Goal: Transaction & Acquisition: Purchase product/service

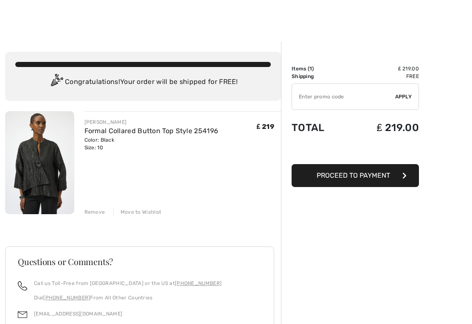
scroll to position [23, 0]
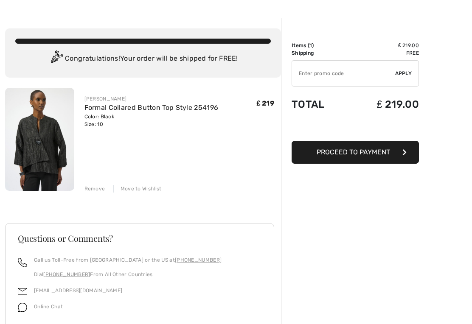
click at [53, 151] on img at bounding box center [39, 139] width 69 height 103
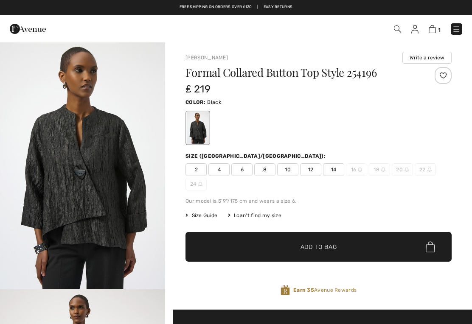
checkbox input "true"
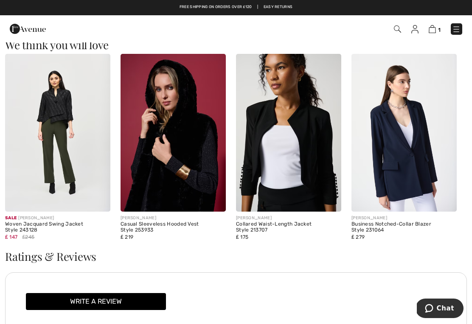
scroll to position [955, 0]
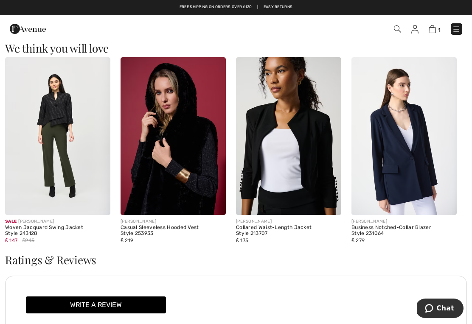
click at [326, 180] on img at bounding box center [288, 136] width 105 height 158
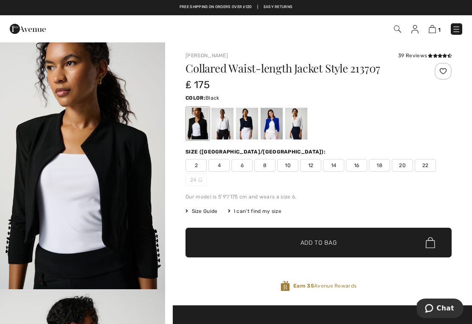
click at [225, 131] on div at bounding box center [222, 124] width 22 height 32
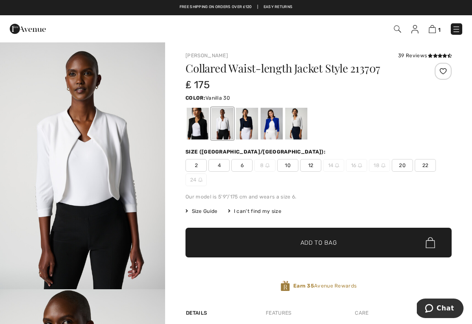
click at [249, 135] on div at bounding box center [247, 124] width 22 height 32
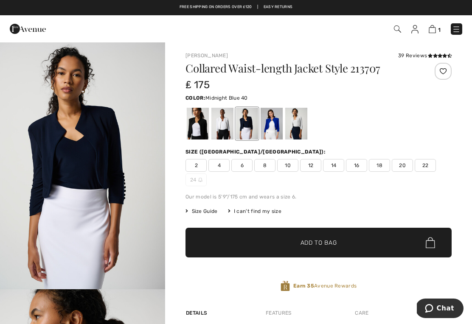
click at [271, 137] on div at bounding box center [271, 124] width 22 height 32
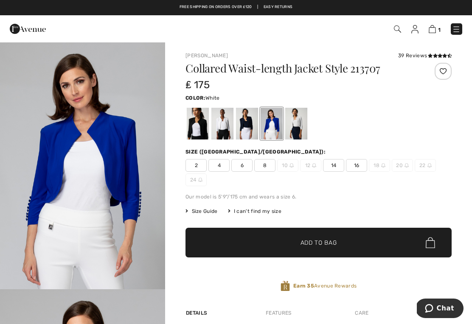
click at [299, 128] on div at bounding box center [296, 124] width 22 height 32
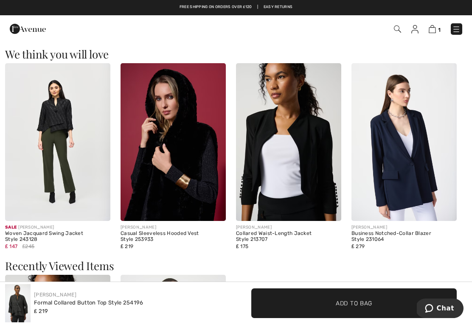
click at [68, 164] on img at bounding box center [57, 142] width 105 height 158
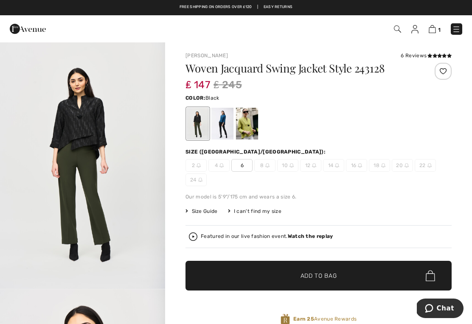
click at [290, 163] on img at bounding box center [291, 165] width 4 height 4
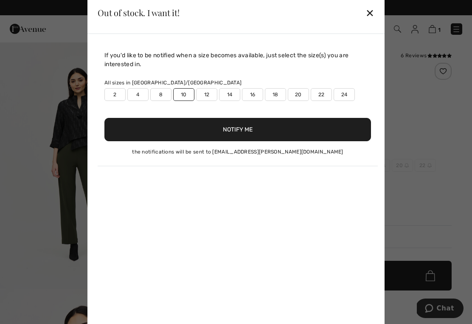
click at [373, 9] on div "✕" at bounding box center [369, 13] width 9 height 18
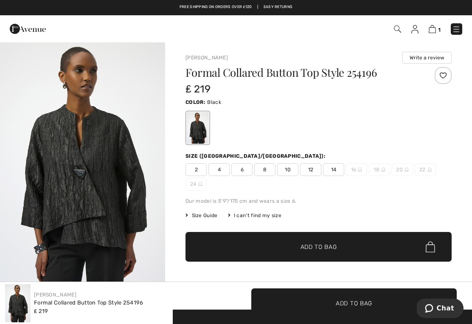
click at [434, 29] on img at bounding box center [431, 29] width 7 height 8
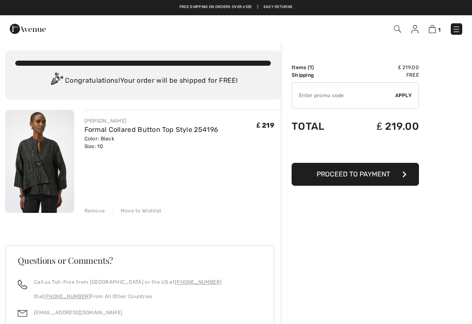
scroll to position [0, 0]
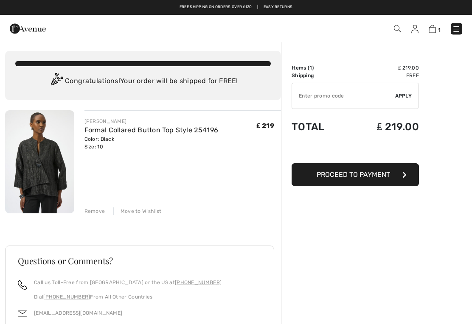
click at [386, 177] on span "Proceed to Payment" at bounding box center [352, 175] width 73 height 8
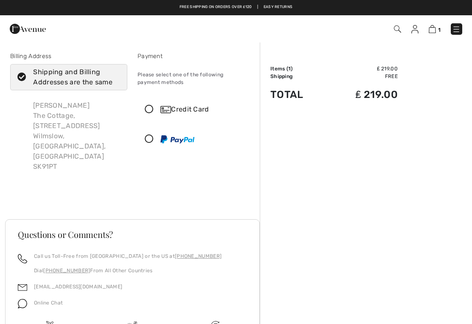
click at [196, 112] on div "Credit Card" at bounding box center [204, 109] width 88 height 10
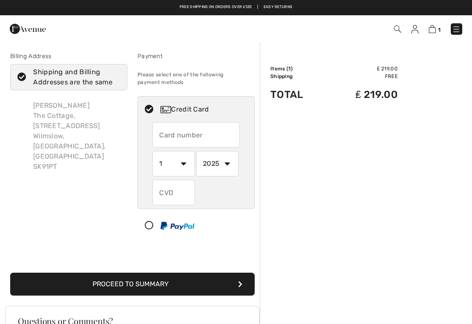
click at [224, 134] on input "text" at bounding box center [195, 134] width 87 height 25
click at [187, 164] on select "1 2 3 4 5 6 7 8 9 10 11 12" at bounding box center [173, 163] width 42 height 25
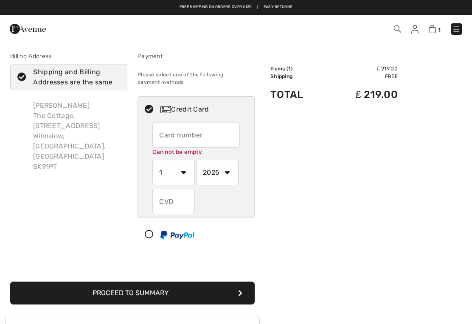
select select "11"
click at [224, 172] on select "2025 2026 2027 2028 2029 2030 2031 2032 2033 2034 2035" at bounding box center [217, 172] width 42 height 25
select select "2027"
click at [174, 201] on input "text" at bounding box center [173, 201] width 42 height 25
type input "412"
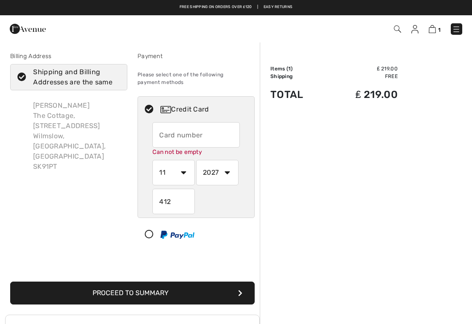
click at [191, 130] on input "text" at bounding box center [195, 134] width 87 height 25
click at [25, 78] on icon at bounding box center [22, 77] width 22 height 9
click at [115, 78] on input "Shipping and Billing Addresses are the same" at bounding box center [118, 76] width 6 height 25
checkbox input "false"
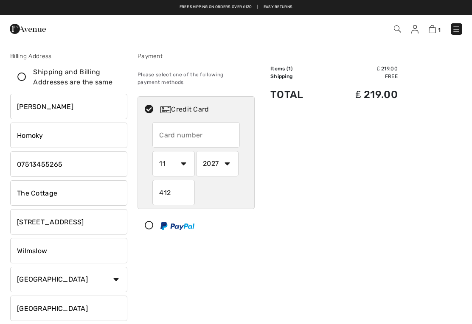
click at [185, 131] on input "text" at bounding box center [195, 134] width 87 height 25
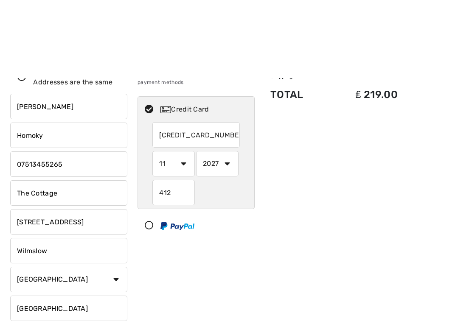
scroll to position [106, 0]
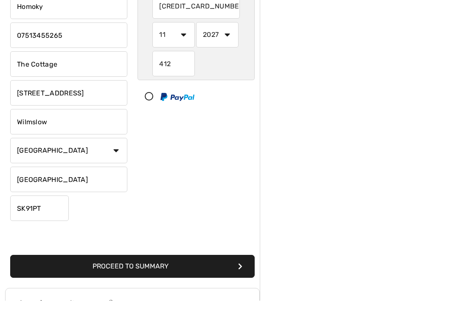
type input "[CREDIT_CARD_NUMBER]"
click at [201, 278] on button "Proceed to Summary" at bounding box center [132, 289] width 244 height 23
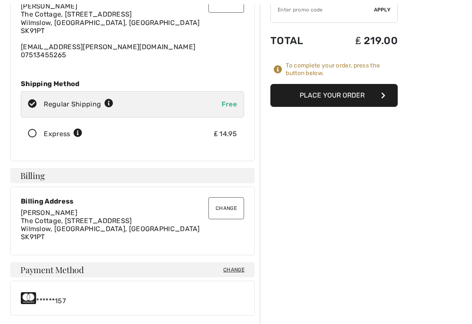
click at [225, 207] on button "Change" at bounding box center [226, 209] width 36 height 22
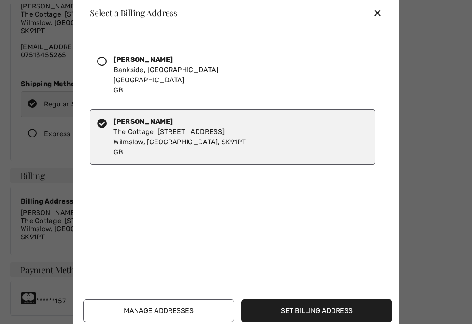
click at [102, 66] on icon at bounding box center [101, 61] width 9 height 9
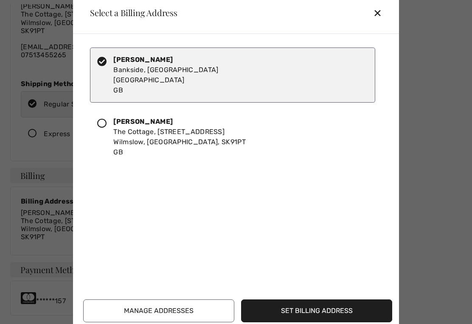
click at [354, 317] on button "Set Billing Address" at bounding box center [316, 310] width 151 height 23
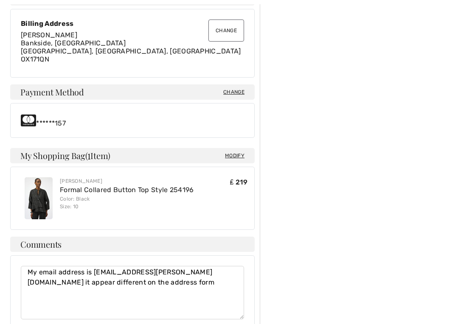
scroll to position [265, 0]
click at [136, 283] on textarea "My email address is [EMAIL_ADDRESS][PERSON_NAME][DOMAIN_NAME] it appear differe…" at bounding box center [132, 292] width 223 height 53
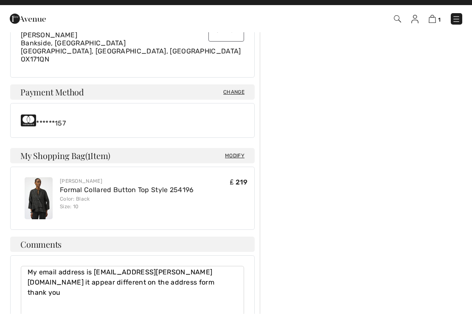
scroll to position [0, 0]
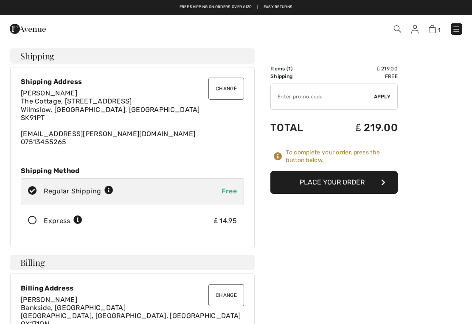
type textarea "My email address is [EMAIL_ADDRESS][PERSON_NAME][DOMAIN_NAME] it appear differe…"
click at [372, 182] on button "Place Your Order" at bounding box center [333, 182] width 127 height 23
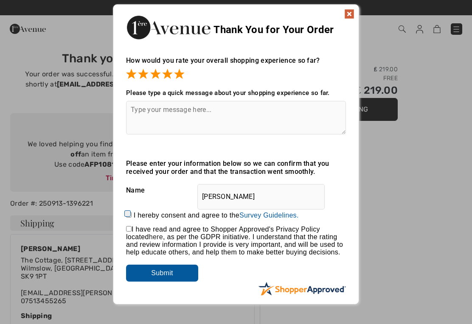
click at [201, 121] on textarea at bounding box center [236, 118] width 220 height 34
click at [268, 112] on textarea "Love the clothes could spend a fortunate" at bounding box center [236, 118] width 220 height 34
type textarea "Love the clothes !"
click at [131, 217] on input "I hereby consent and agree to the By submitting a review, you grant permission …" at bounding box center [129, 215] width 6 height 6
checkbox input "true"
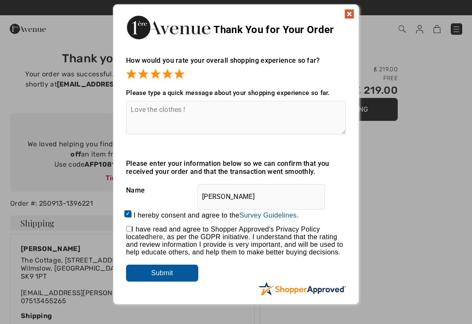
click at [131, 232] on input "checkbox" at bounding box center [129, 229] width 6 height 6
checkbox input "true"
click at [178, 276] on input "Submit" at bounding box center [162, 273] width 72 height 17
